Goal: Browse casually

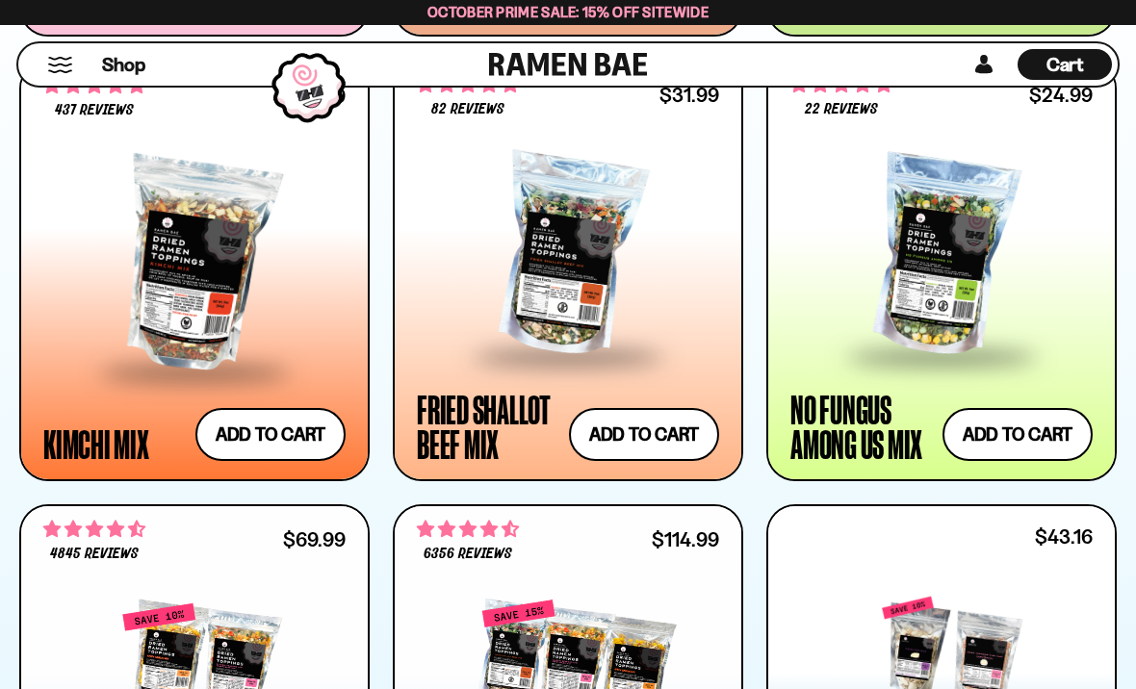
scroll to position [1586, 0]
click at [176, 284] on div at bounding box center [194, 266] width 302 height 209
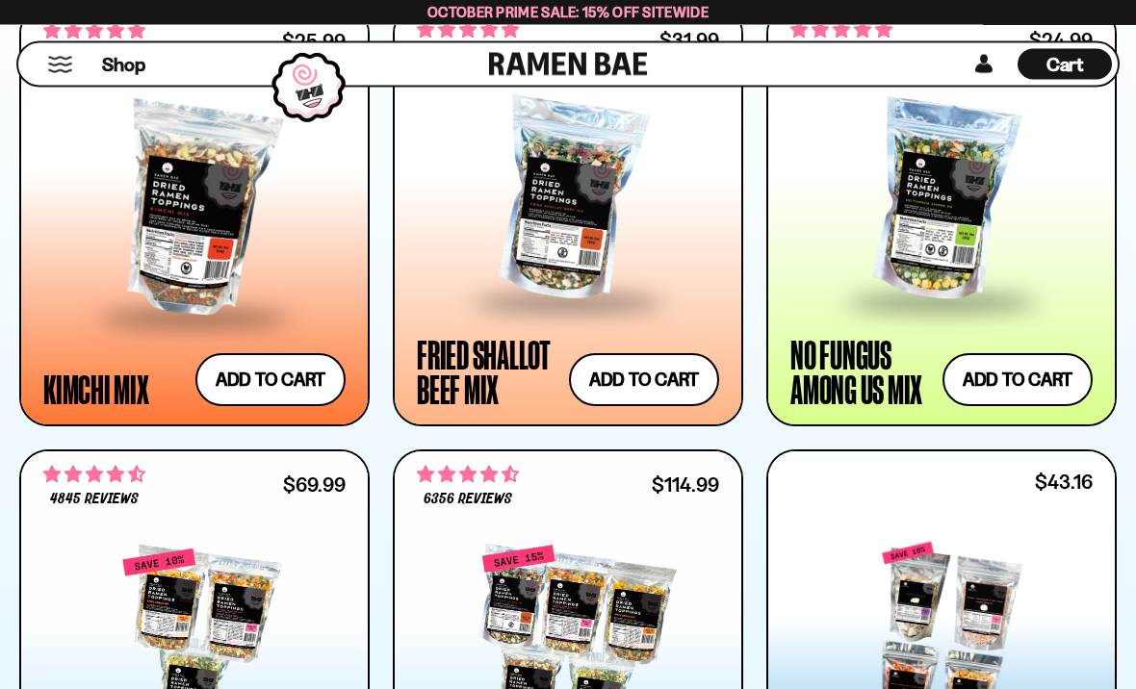
scroll to position [1642, 0]
click at [655, 244] on div at bounding box center [568, 201] width 302 height 196
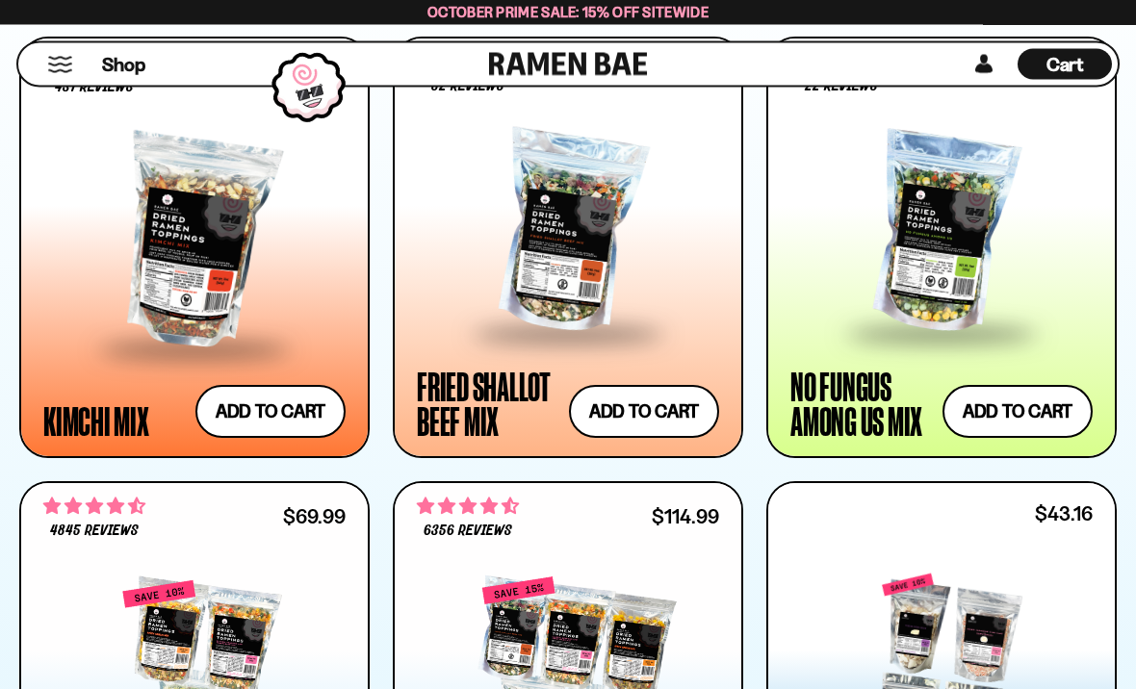
scroll to position [1603, 0]
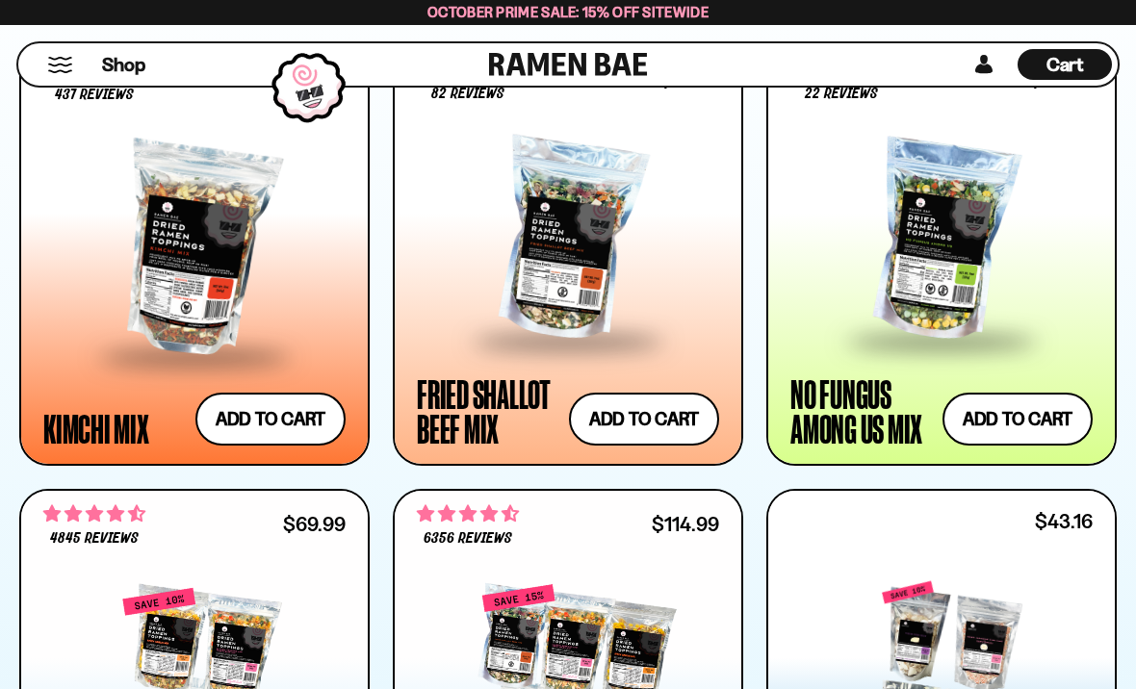
click at [960, 240] on div at bounding box center [941, 240] width 302 height 196
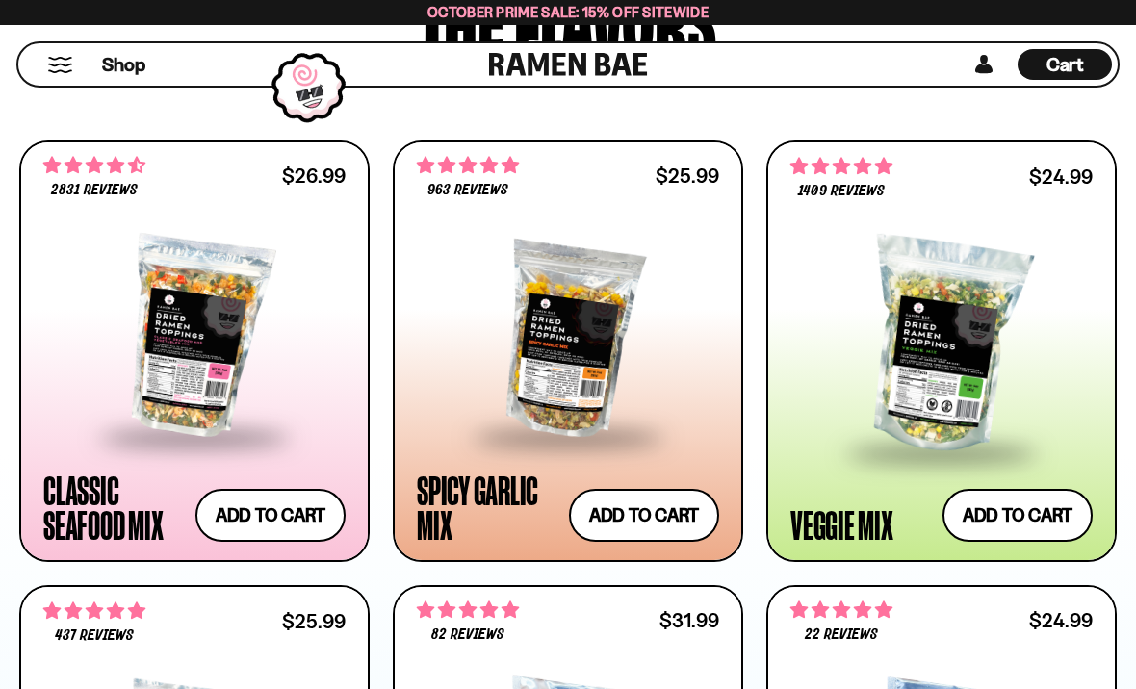
scroll to position [1059, 0]
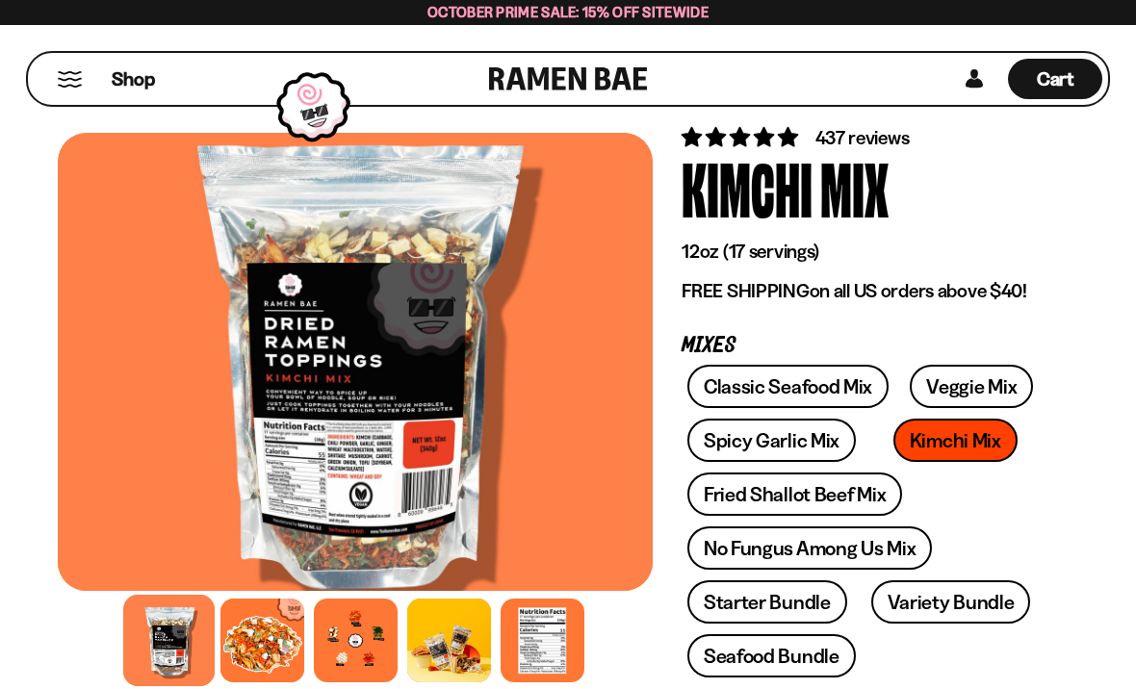
scroll to position [81, 0]
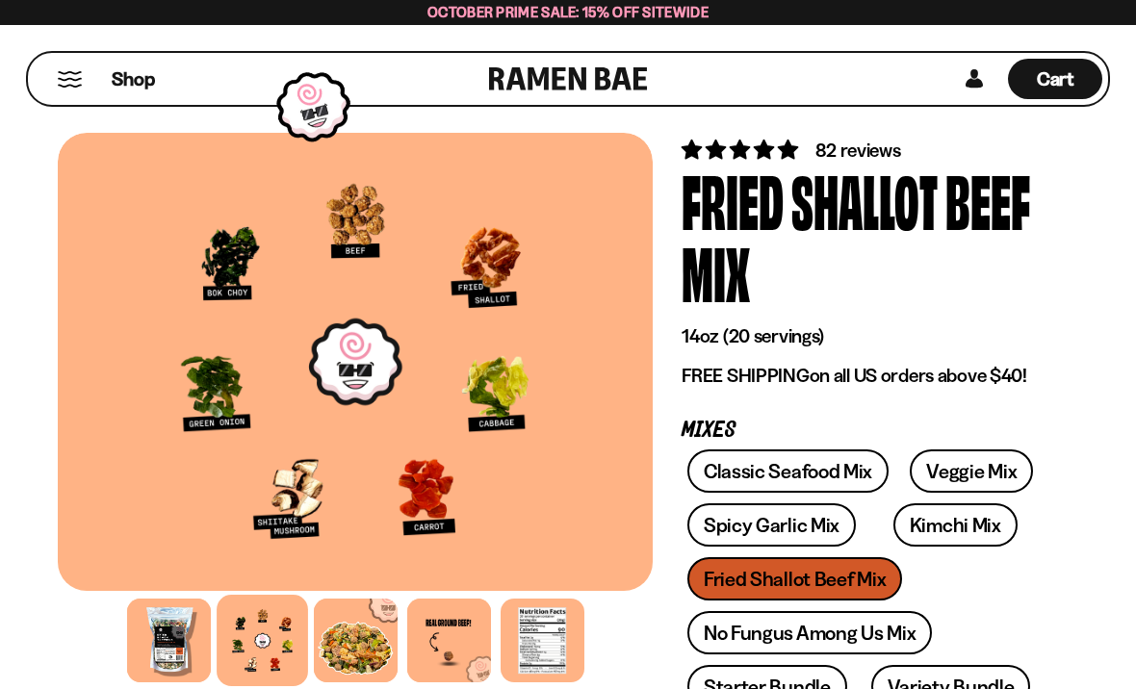
scroll to position [111, 0]
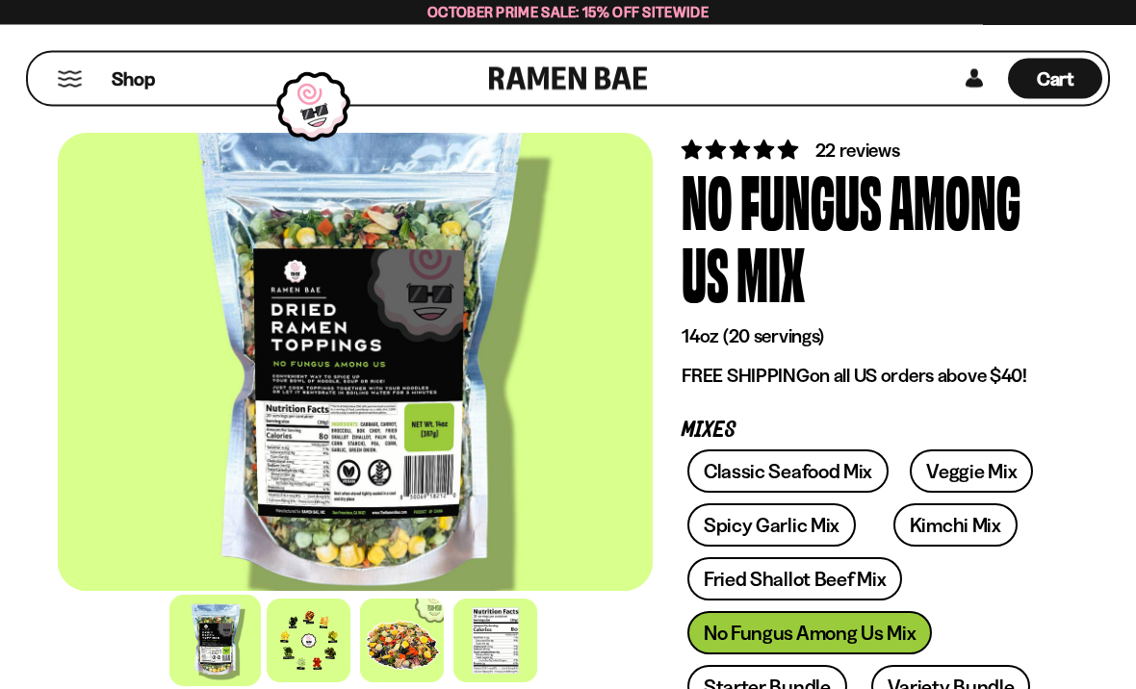
scroll to position [67, 0]
click at [317, 646] on div at bounding box center [309, 641] width 84 height 84
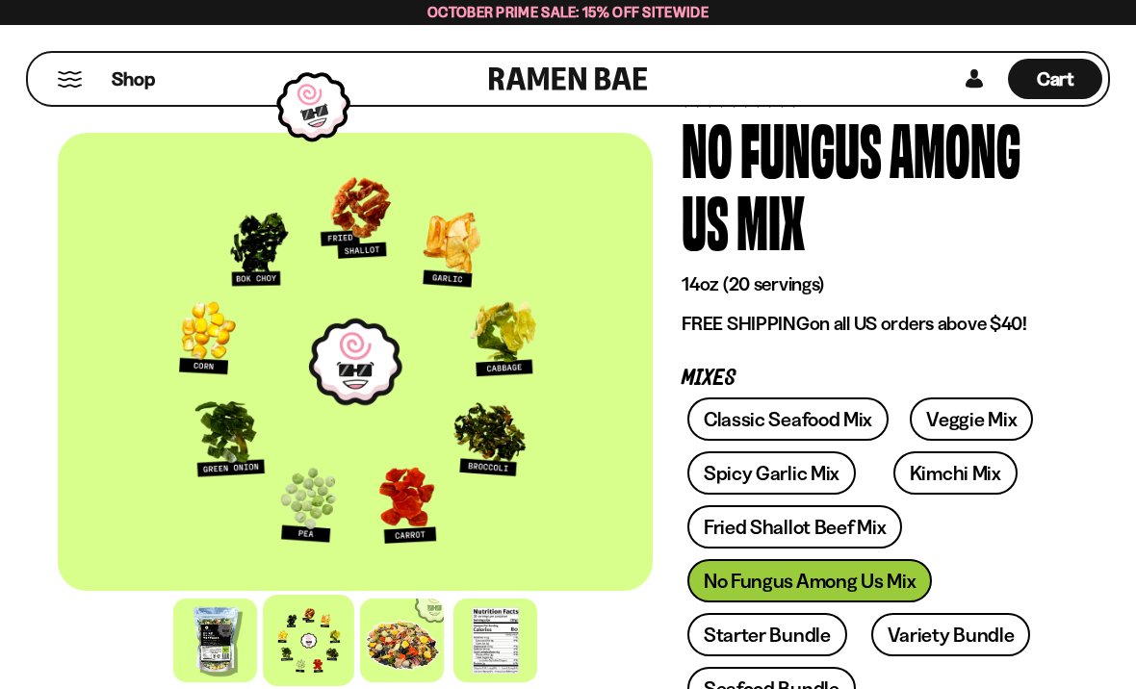
scroll to position [121, 0]
